Goal: Contribute content: Add original content to the website for others to see

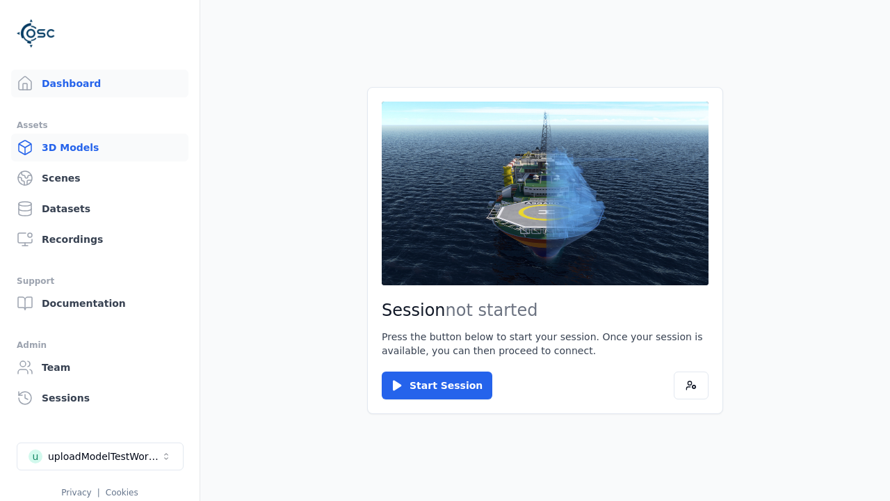
click at [99, 147] on link "3D Models" at bounding box center [99, 147] width 177 height 28
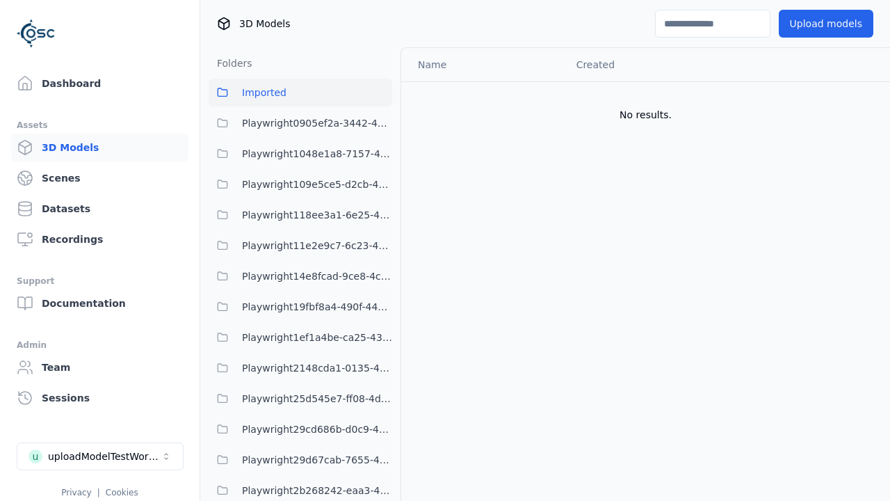
scroll to position [2540, 0]
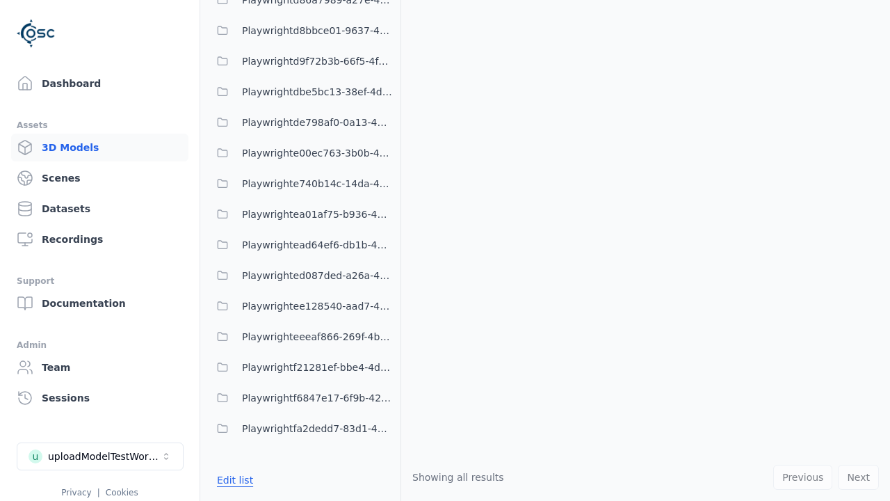
click at [232, 480] on button "Edit list" at bounding box center [235, 479] width 53 height 25
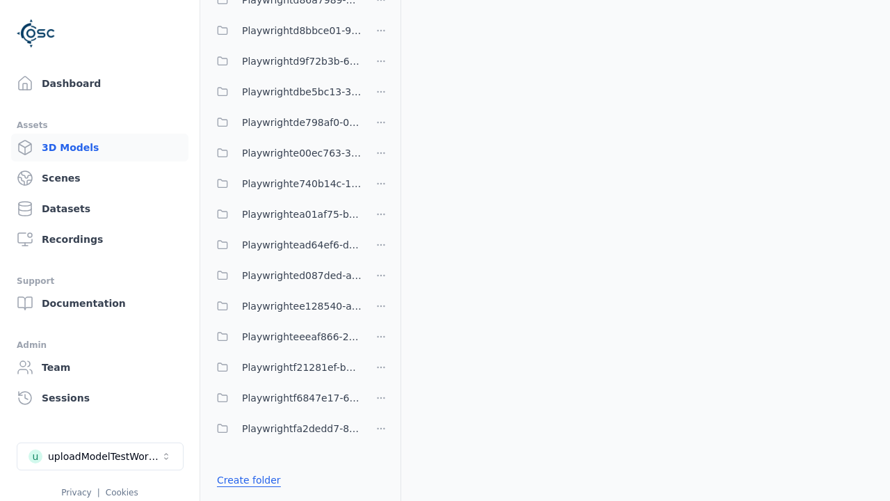
click at [245, 480] on link "Create folder" at bounding box center [249, 480] width 64 height 14
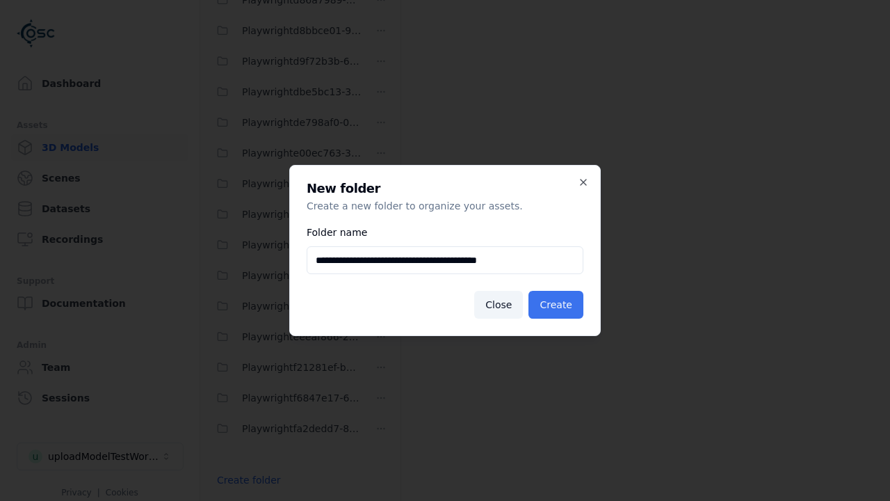
type input "**********"
click at [558, 305] on button "Create" at bounding box center [555, 305] width 55 height 28
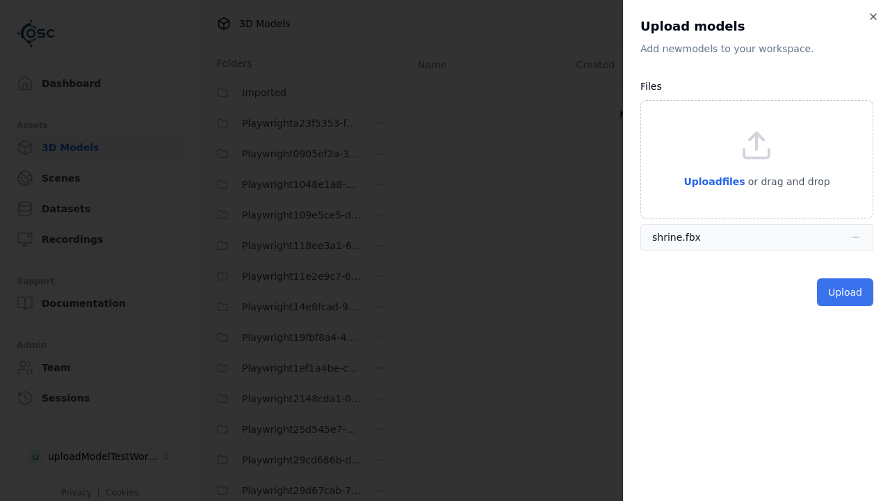
click at [846, 292] on button "Upload" at bounding box center [845, 292] width 56 height 28
